Goal: Information Seeking & Learning: Learn about a topic

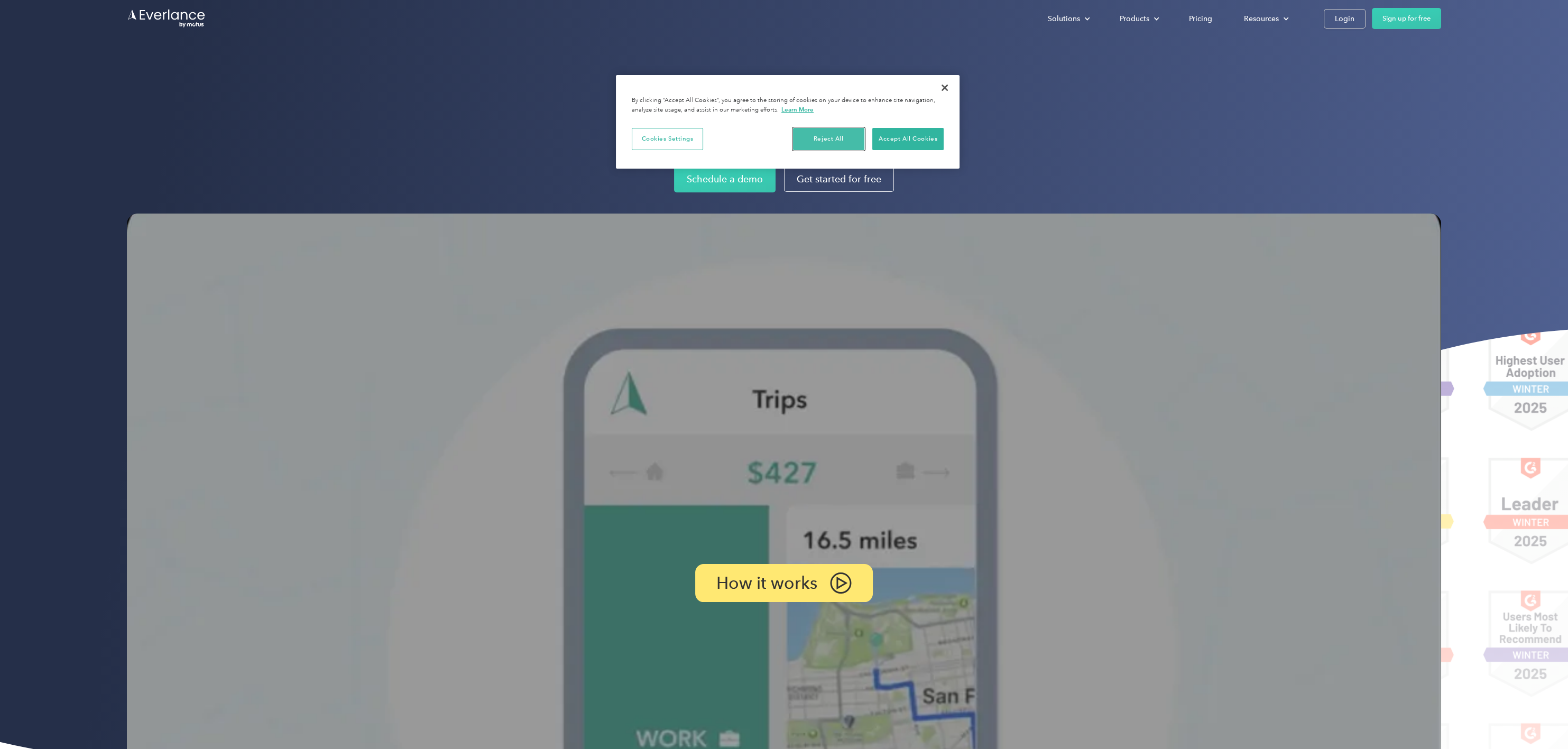
click at [825, 136] on button "Reject All" at bounding box center [829, 139] width 72 height 22
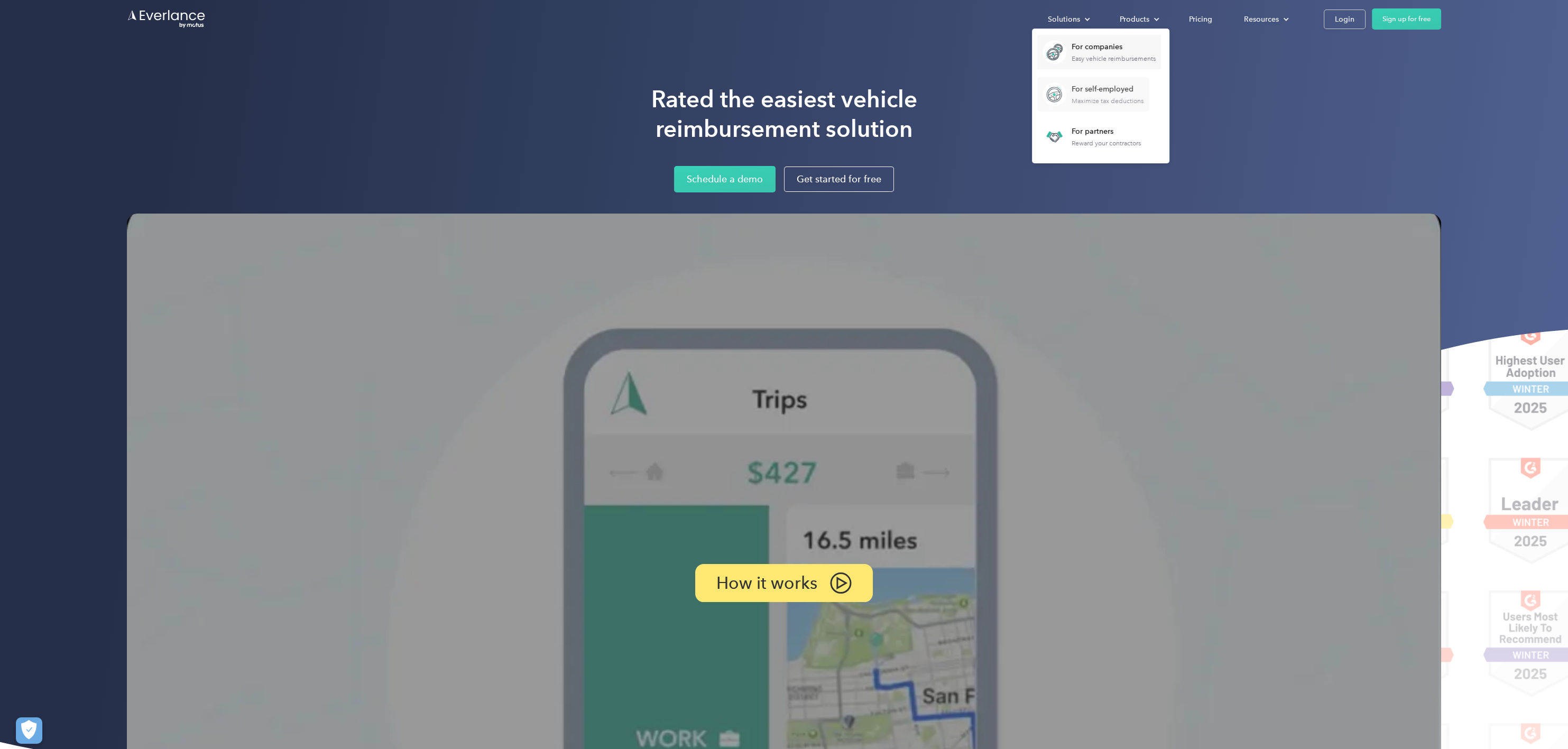
click at [1102, 92] on div "For self-employed" at bounding box center [1107, 89] width 72 height 10
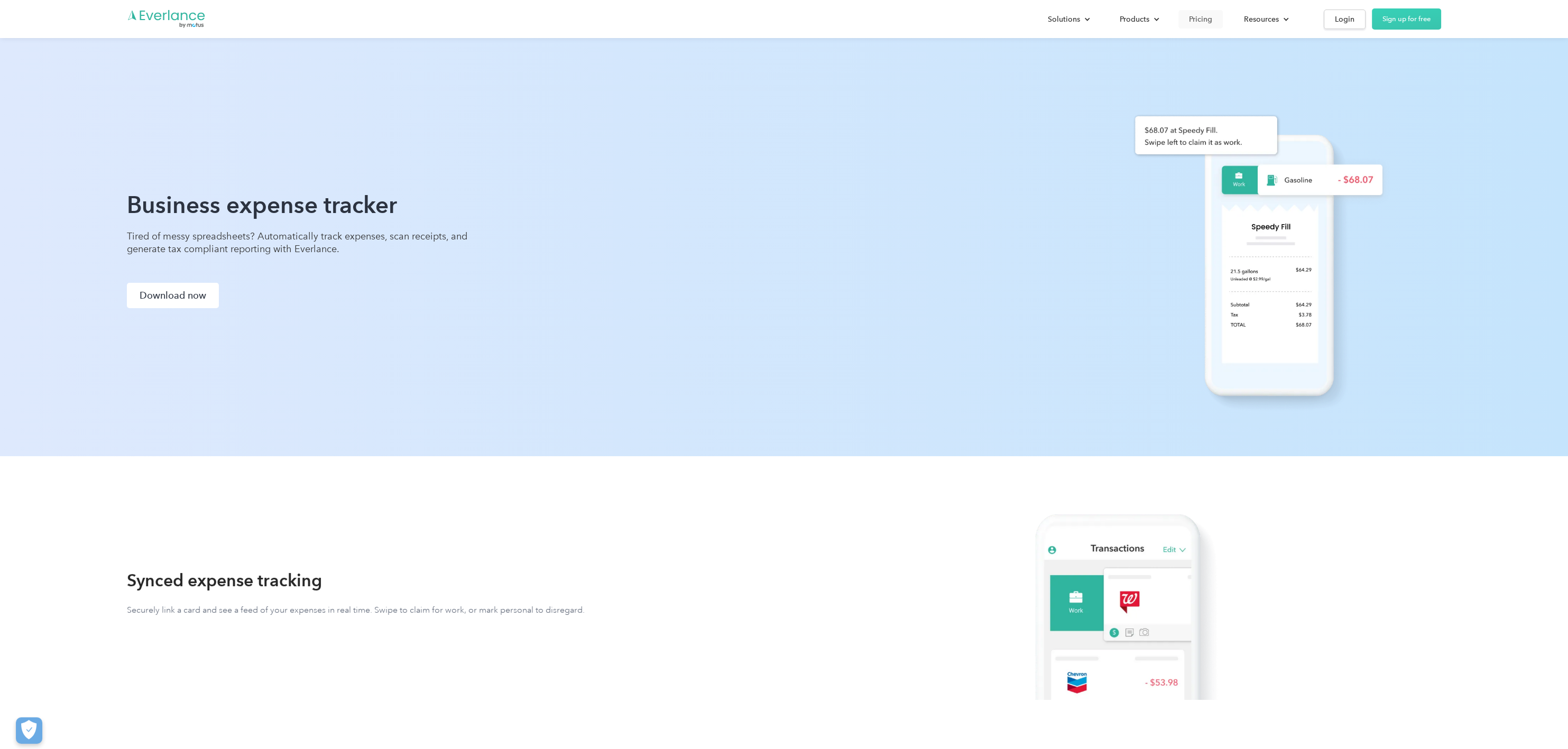
click at [1197, 16] on div "Pricing" at bounding box center [1201, 19] width 23 height 13
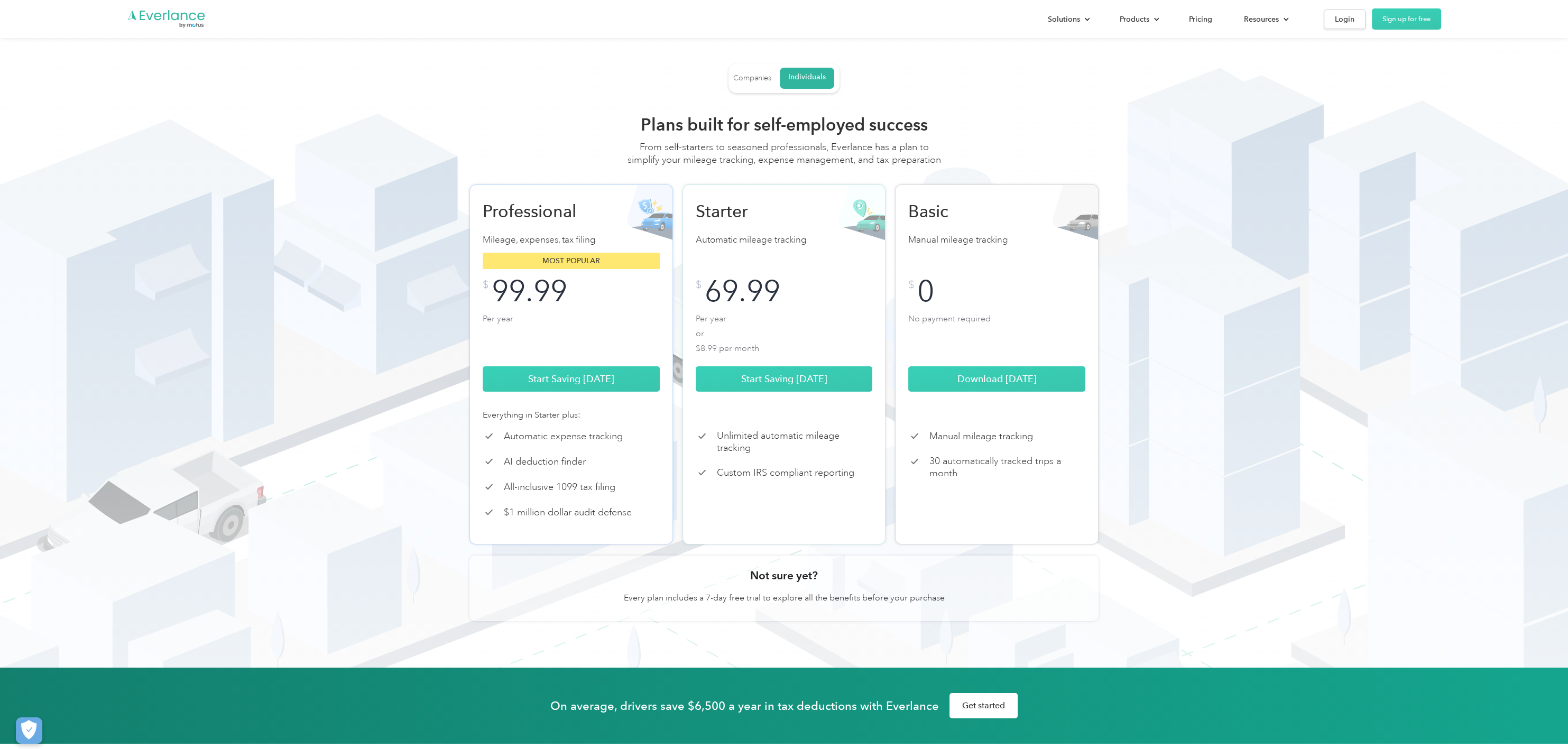
click at [759, 69] on link "Companies" at bounding box center [752, 78] width 38 height 19
